Goal: Task Accomplishment & Management: Manage account settings

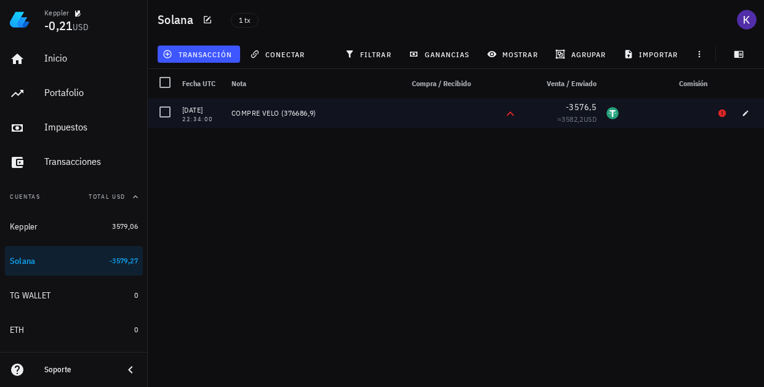
drag, startPoint x: 570, startPoint y: 108, endPoint x: 586, endPoint y: 108, distance: 16.6
click at [586, 108] on span "-3576,5" at bounding box center [580, 107] width 31 height 11
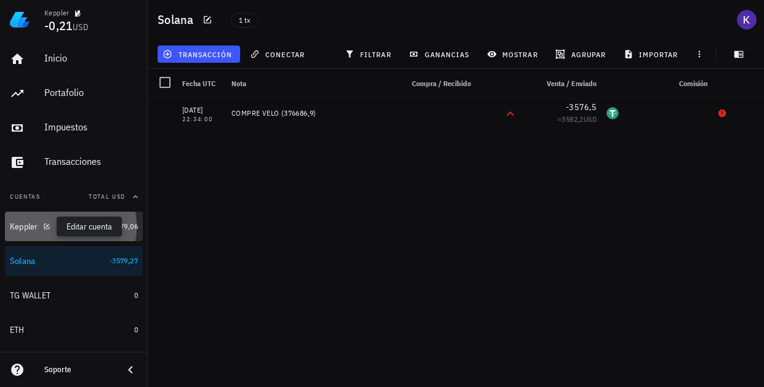
click at [47, 226] on icon "button" at bounding box center [47, 226] width 6 height 6
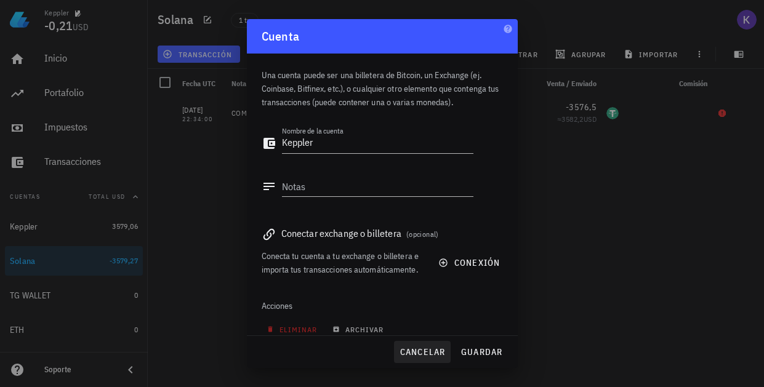
click at [423, 352] on span "cancelar" at bounding box center [422, 351] width 46 height 11
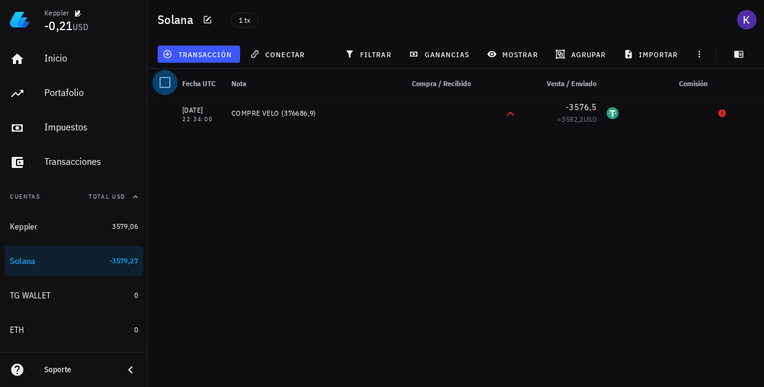
click at [166, 84] on div at bounding box center [164, 82] width 21 height 21
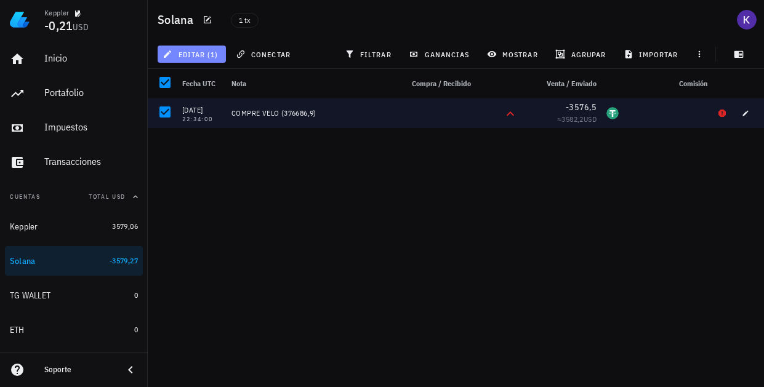
click at [198, 58] on span "editar (1)" at bounding box center [191, 54] width 53 height 10
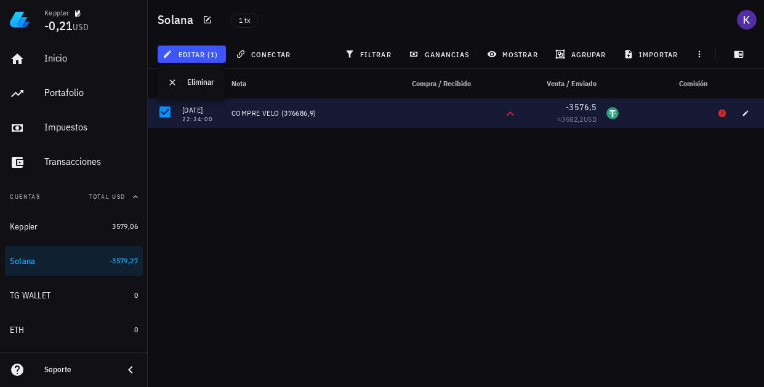
click at [263, 111] on div "COMPRE VELO (376686,9)" at bounding box center [311, 113] width 161 height 10
click at [743, 111] on icon "button" at bounding box center [744, 113] width 7 height 7
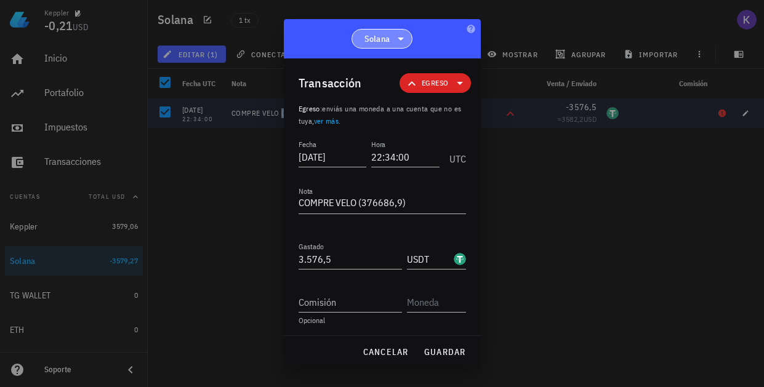
click at [396, 41] on icon at bounding box center [400, 38] width 15 height 15
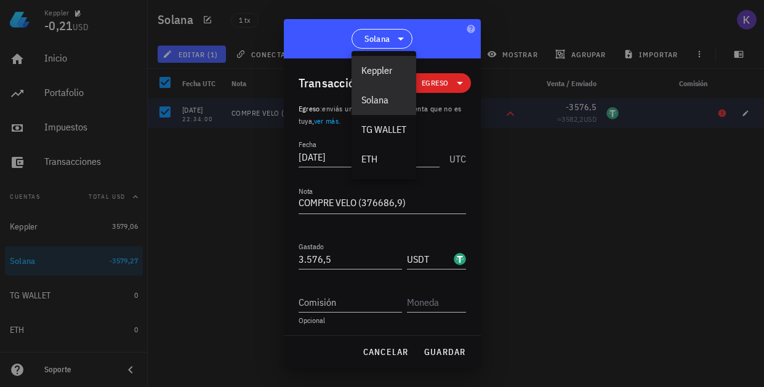
click at [386, 69] on div "Keppler" at bounding box center [383, 71] width 45 height 12
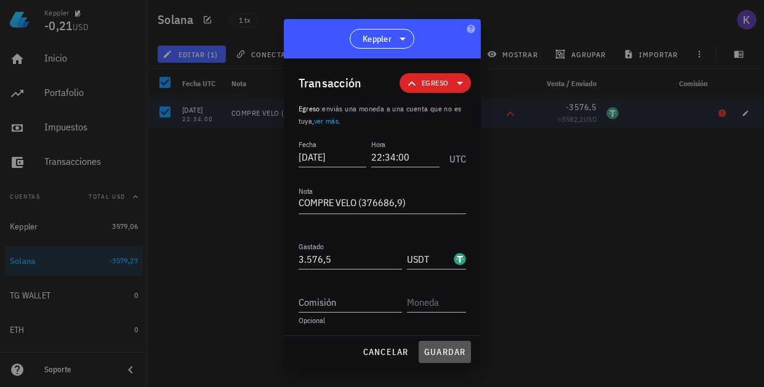
click at [432, 347] on span "guardar" at bounding box center [444, 351] width 42 height 11
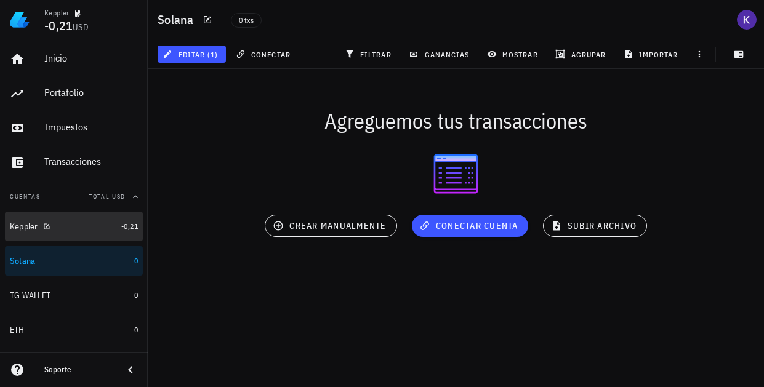
click at [57, 228] on div "Keppler" at bounding box center [63, 227] width 106 height 12
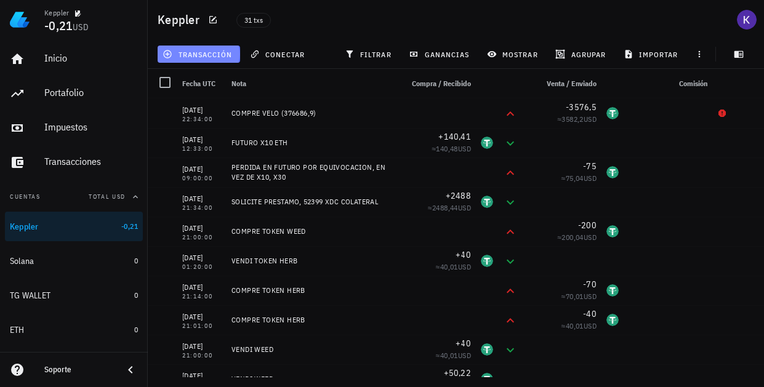
click at [229, 56] on span "transacción" at bounding box center [198, 54] width 67 height 10
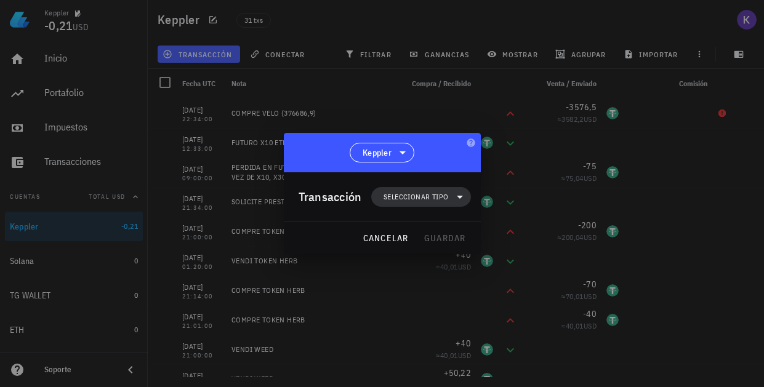
click at [412, 202] on span "Seleccionar tipo" at bounding box center [415, 197] width 65 height 12
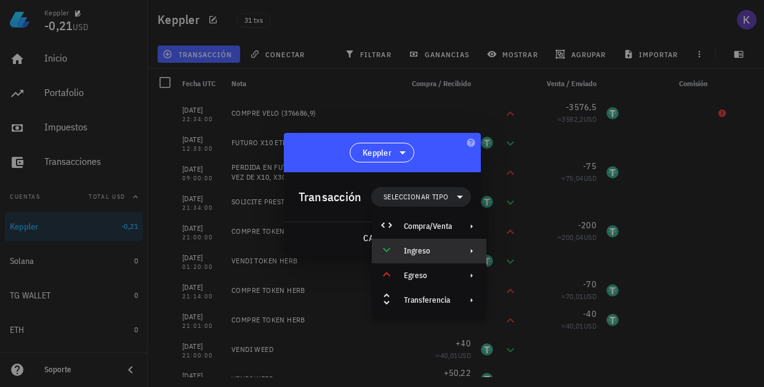
click at [438, 257] on div "Ingreso" at bounding box center [429, 251] width 114 height 25
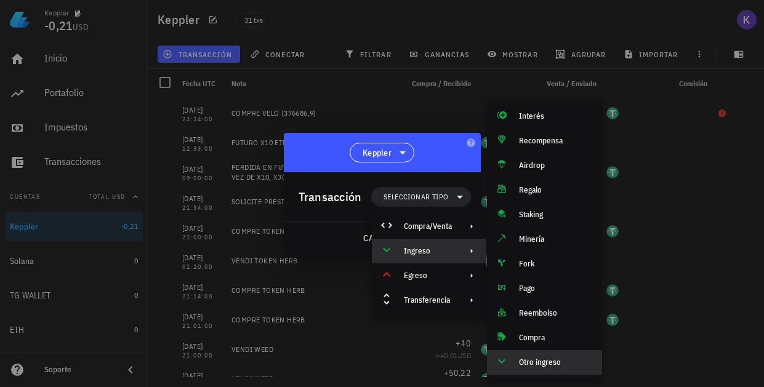
click at [547, 354] on div "Otro ingreso" at bounding box center [544, 362] width 115 height 25
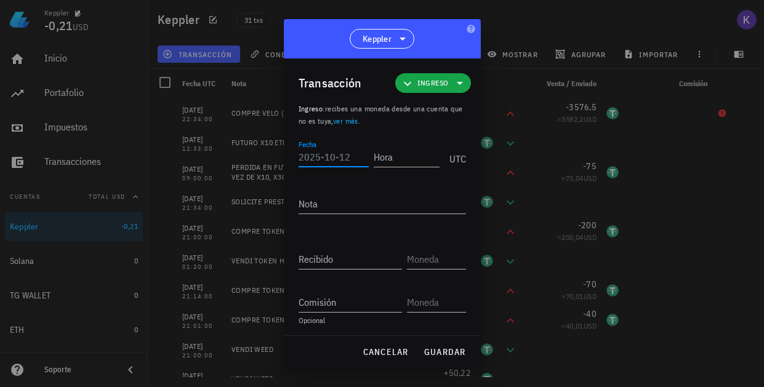
click at [337, 154] on input "Fecha" at bounding box center [333, 157] width 70 height 20
type input "[DATE]"
click at [399, 157] on input "Hora" at bounding box center [404, 157] width 70 height 20
type input "13:30:00"
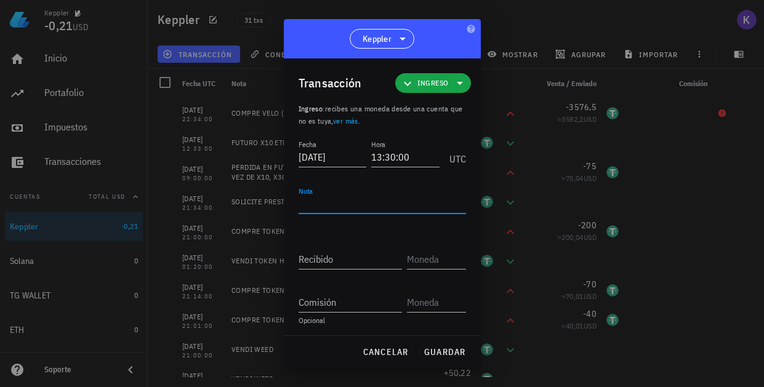
click at [369, 206] on textarea "Nota" at bounding box center [381, 204] width 167 height 20
type textarea "VENDI VELO"
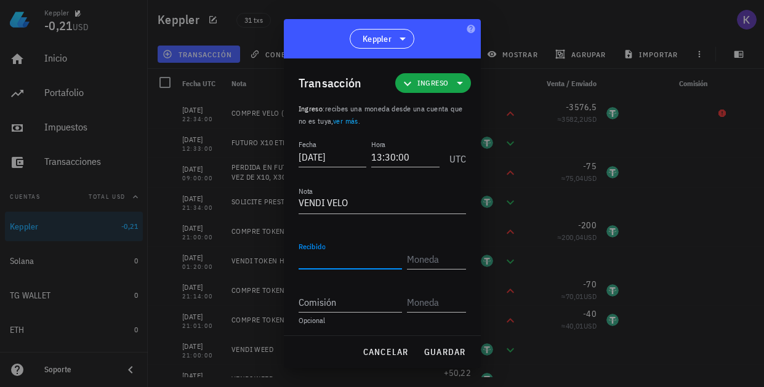
click at [337, 254] on input "Recibido" at bounding box center [349, 259] width 103 height 20
type input "3.923,13"
click at [436, 351] on div "cancelar guardar" at bounding box center [382, 352] width 197 height 32
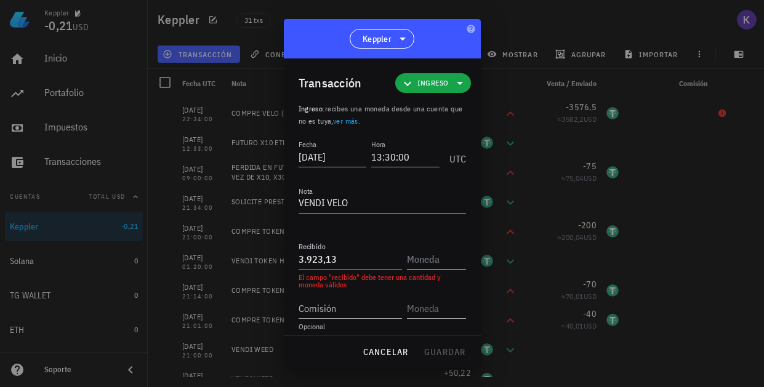
click at [442, 249] on div at bounding box center [436, 255] width 59 height 27
click at [434, 257] on input "text" at bounding box center [435, 259] width 57 height 20
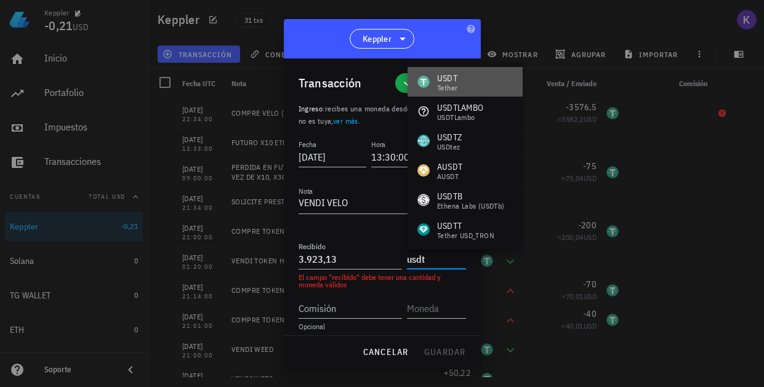
click at [452, 80] on div "USDT" at bounding box center [447, 78] width 20 height 12
type input "USDT"
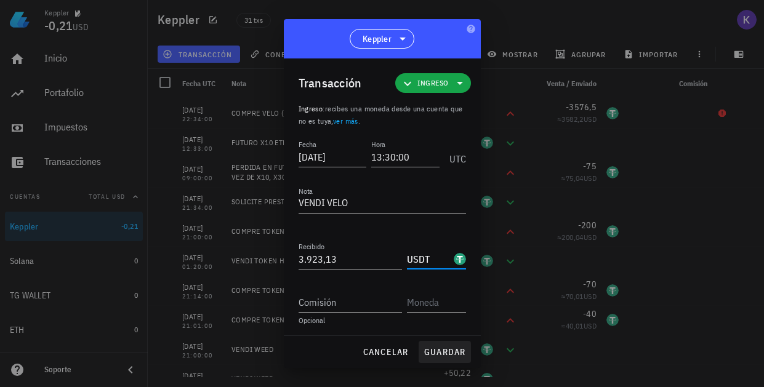
click at [439, 346] on span "guardar" at bounding box center [444, 351] width 42 height 11
